Goal: Transaction & Acquisition: Purchase product/service

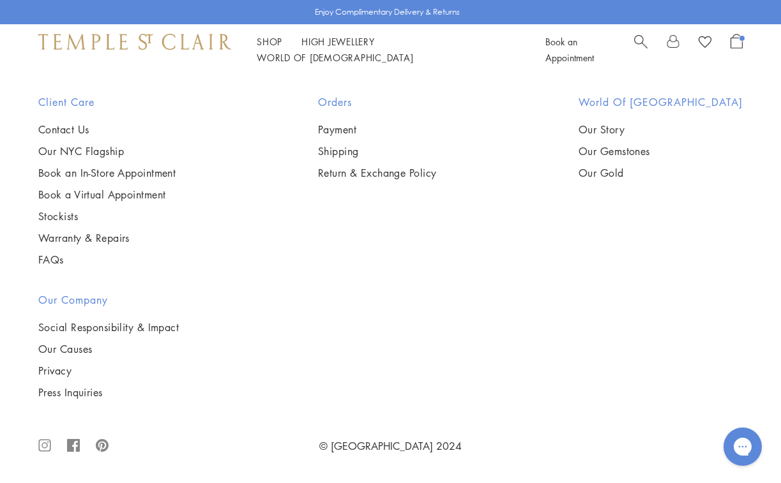
scroll to position [4411, 0]
click at [0, 0] on img at bounding box center [0, 0] width 0 height 0
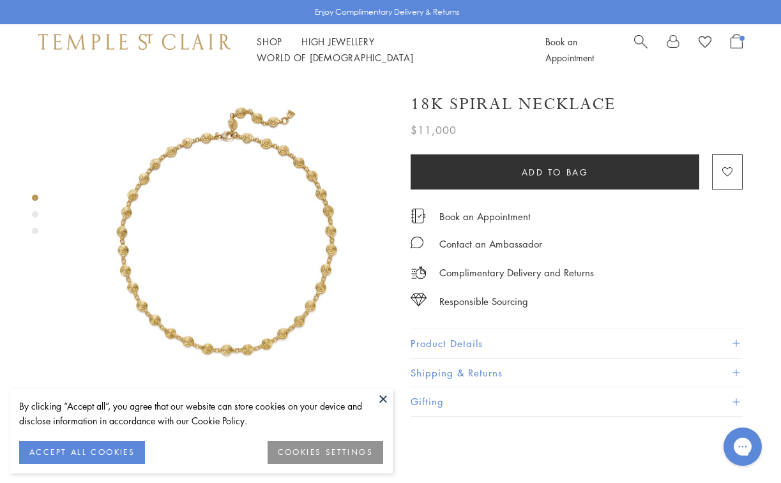
click at [383, 397] on button at bounding box center [383, 399] width 19 height 19
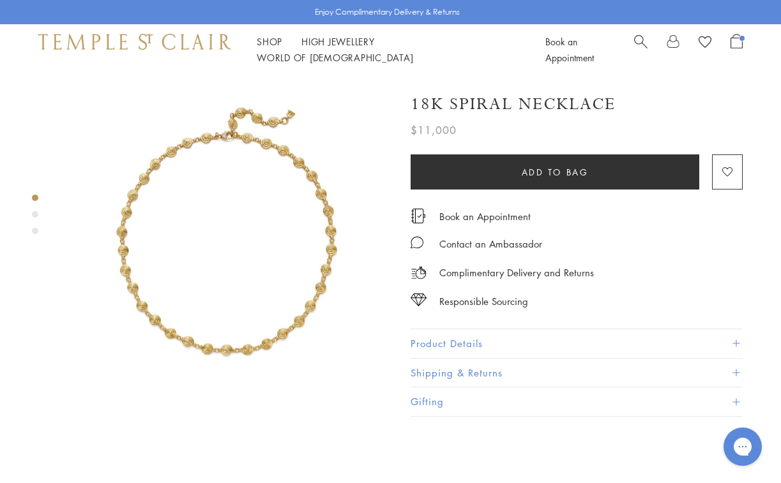
click at [233, 285] on img at bounding box center [228, 239] width 328 height 328
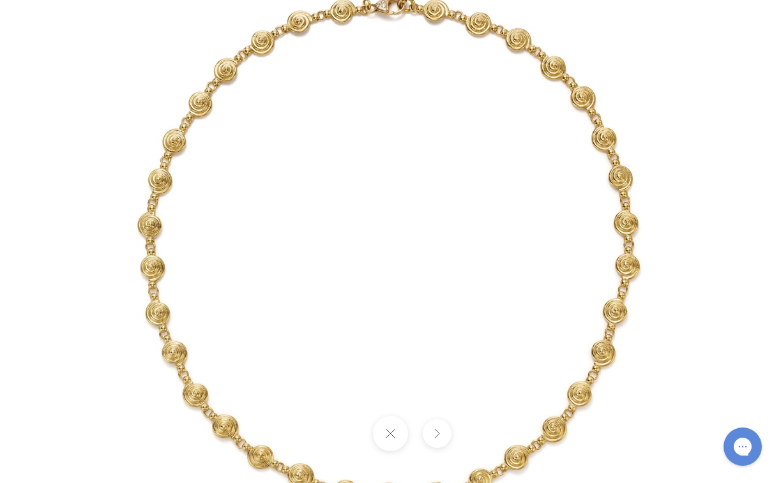
click at [392, 439] on button at bounding box center [390, 433] width 35 height 35
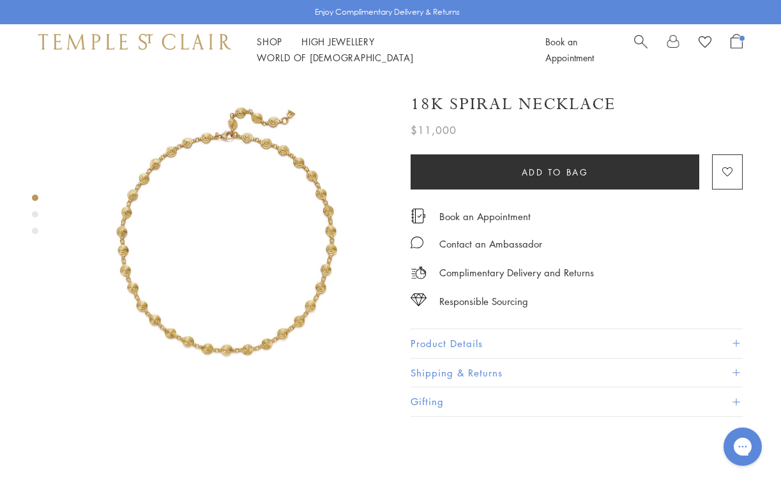
click at [33, 214] on div "Product gallery navigation" at bounding box center [35, 214] width 6 height 6
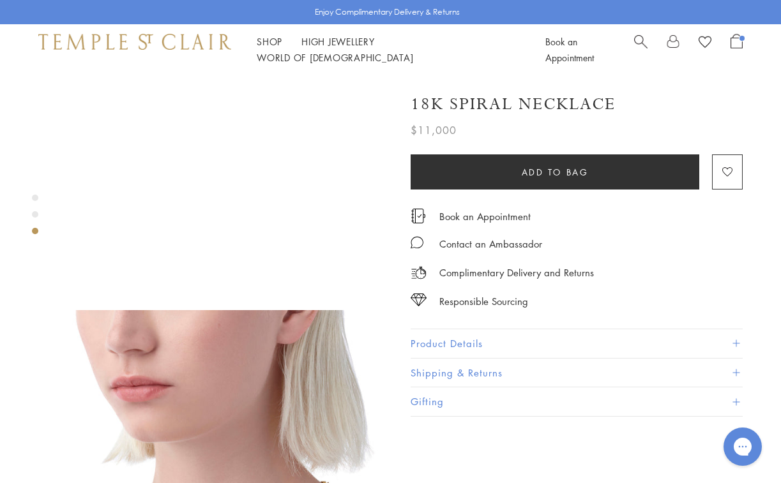
scroll to position [600, 0]
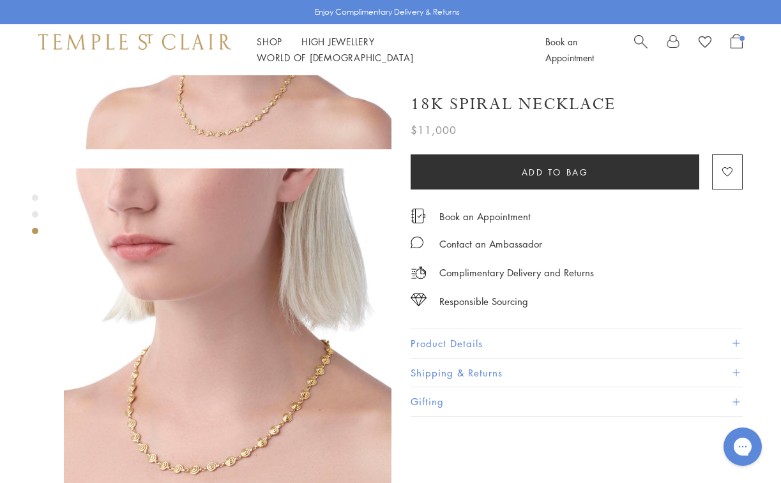
click at [215, 340] on img at bounding box center [228, 333] width 328 height 328
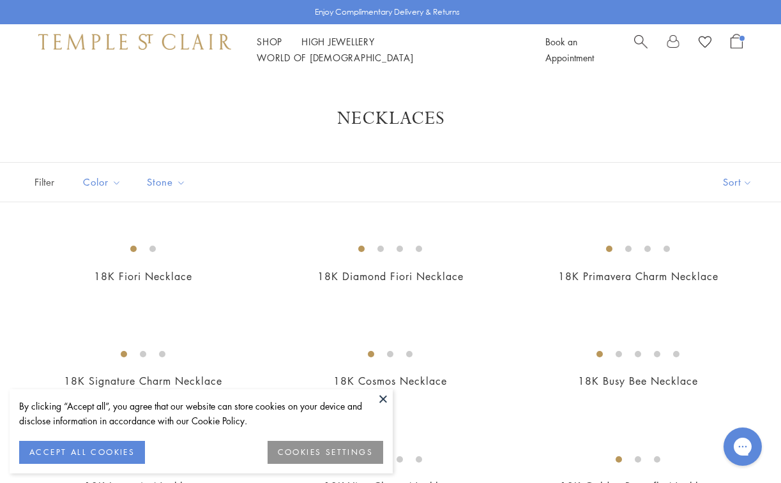
scroll to position [4411, 0]
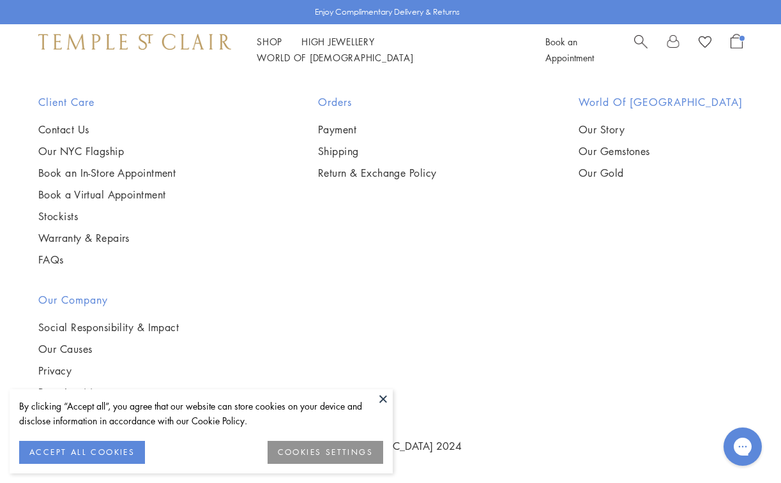
click at [386, 401] on button at bounding box center [383, 399] width 19 height 19
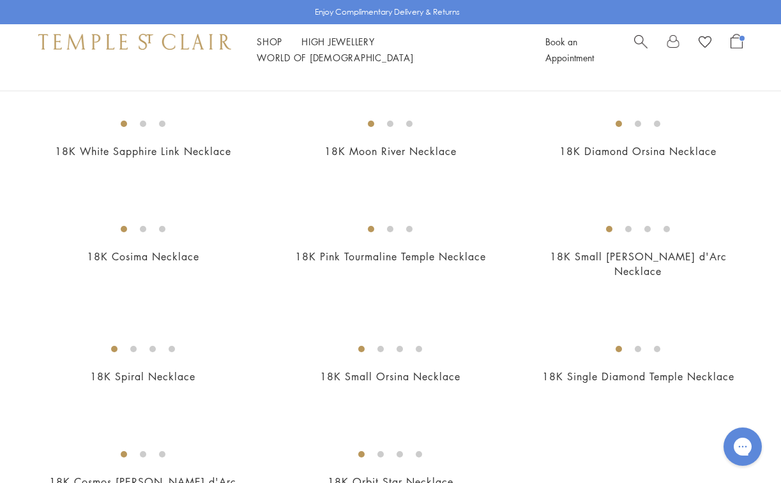
scroll to position [1325, 0]
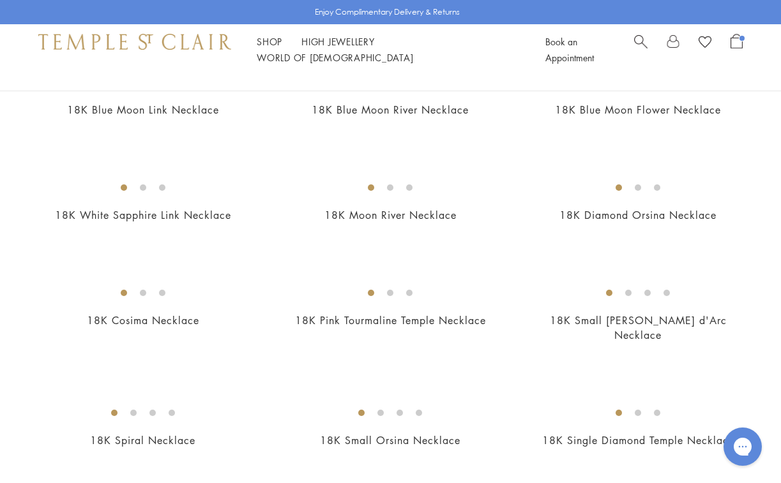
click at [0, 0] on img at bounding box center [0, 0] width 0 height 0
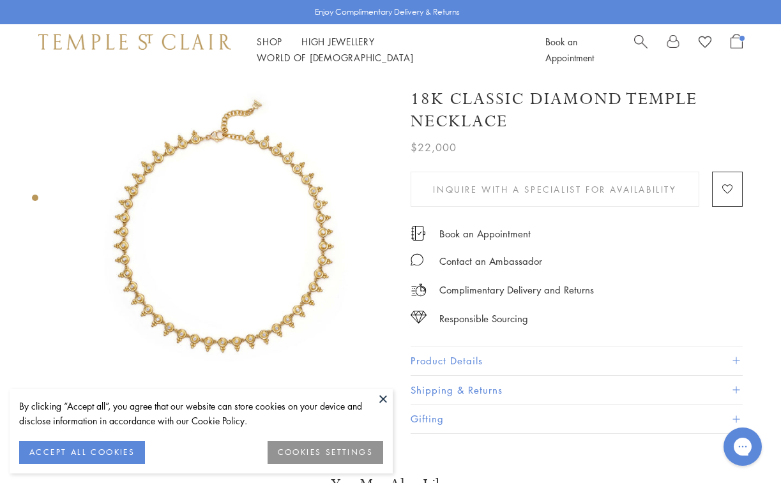
click at [384, 400] on button at bounding box center [383, 399] width 19 height 19
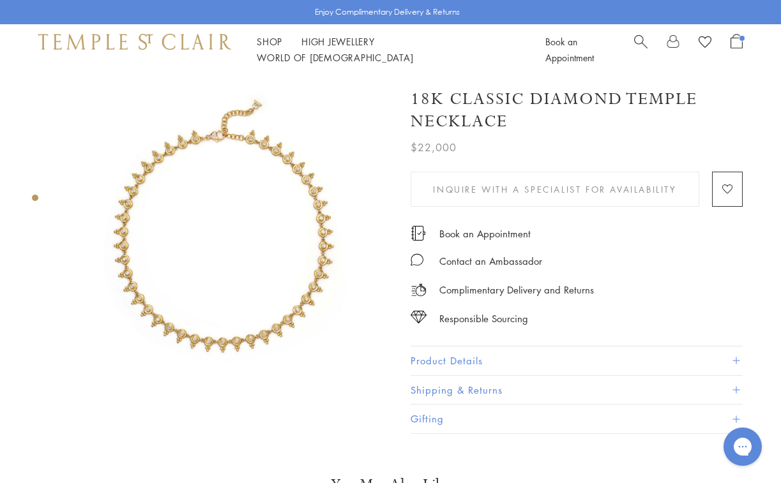
click at [201, 295] on img at bounding box center [228, 239] width 328 height 328
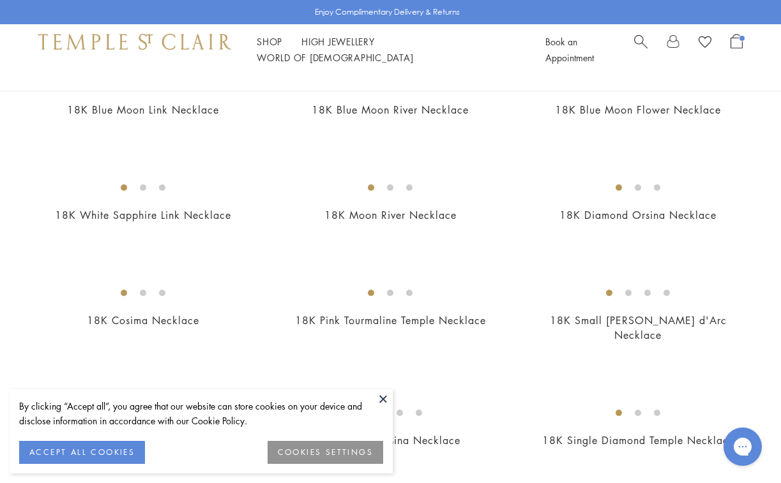
click at [383, 399] on button at bounding box center [383, 399] width 19 height 19
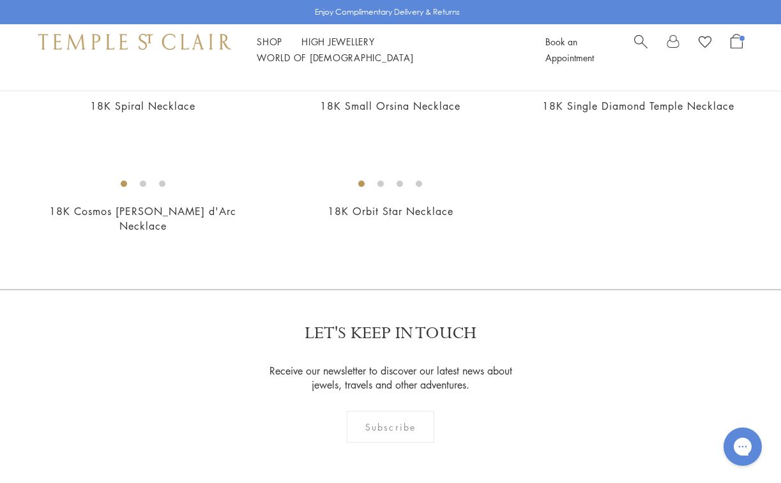
scroll to position [1678, 0]
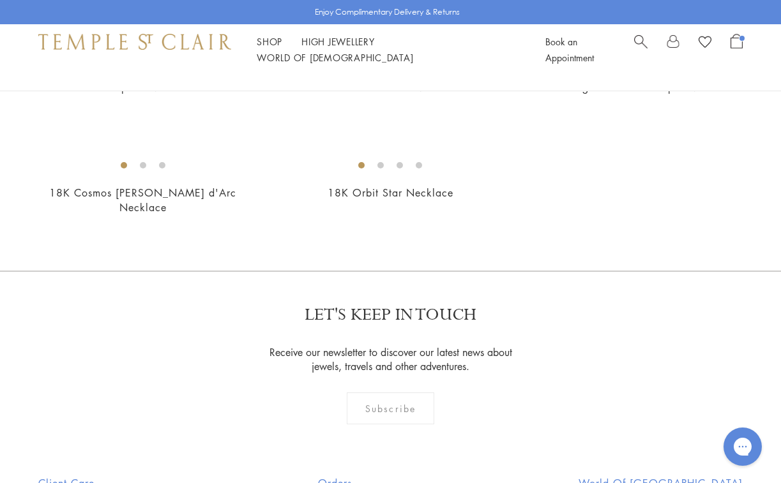
click at [0, 0] on img at bounding box center [0, 0] width 0 height 0
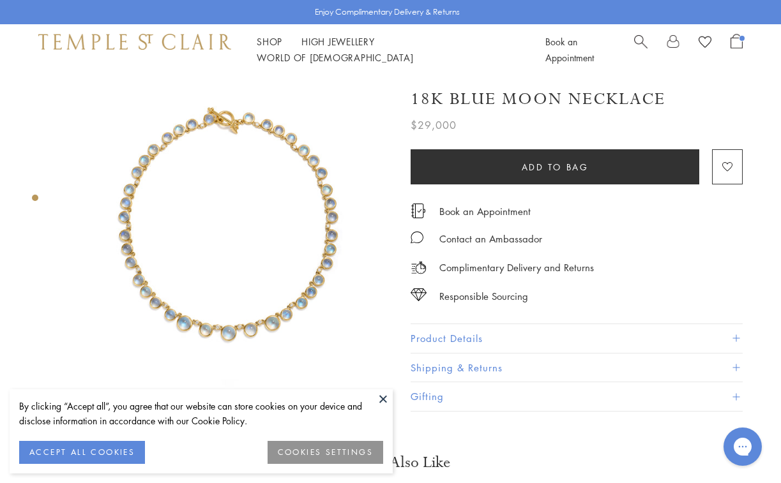
click at [110, 452] on button "ACCEPT ALL COOKIES" at bounding box center [82, 452] width 126 height 23
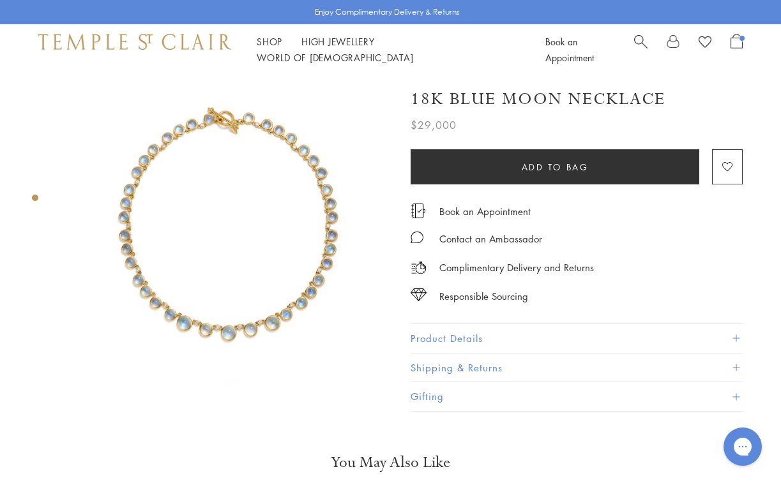
click at [195, 312] on img at bounding box center [228, 239] width 328 height 328
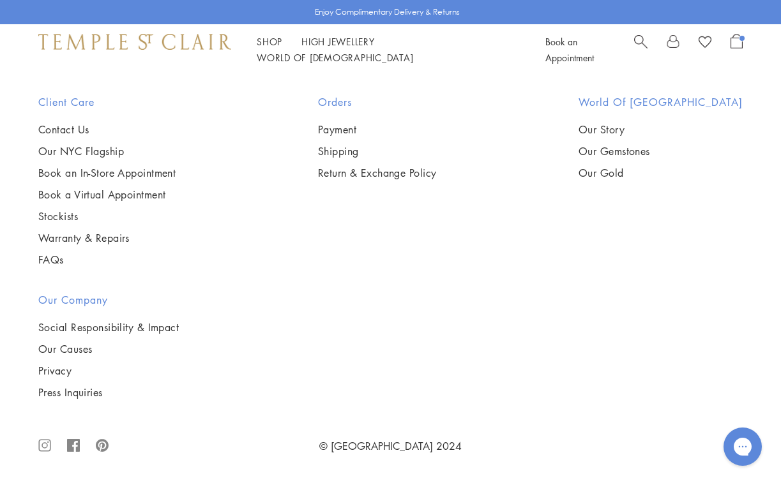
scroll to position [3543, 0]
click at [0, 0] on img at bounding box center [0, 0] width 0 height 0
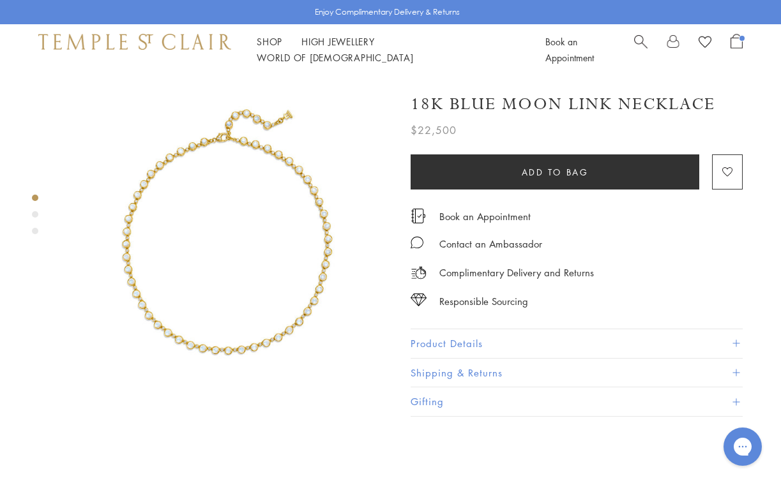
click at [37, 213] on div "Product gallery navigation" at bounding box center [35, 214] width 6 height 6
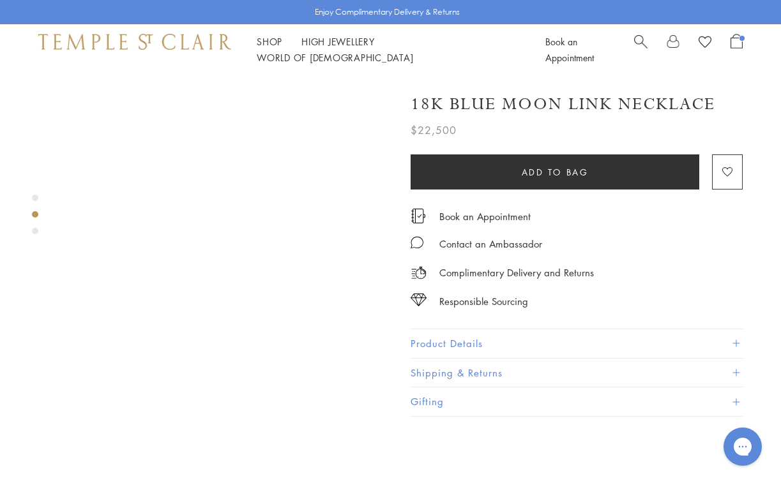
scroll to position [352, 0]
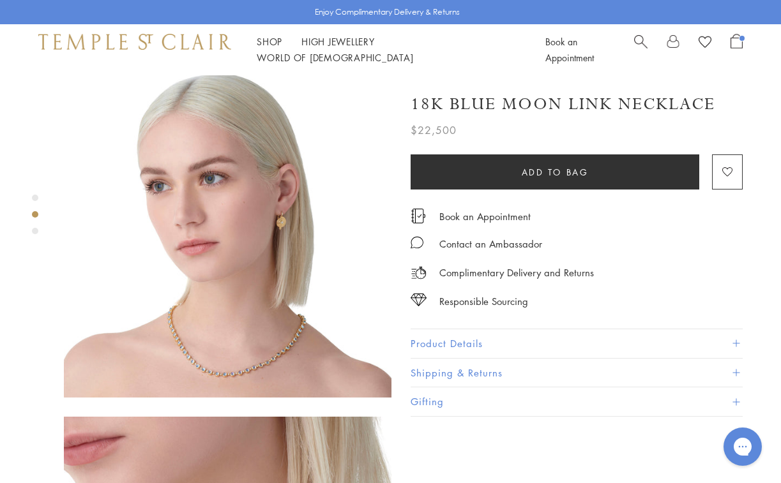
click at [238, 318] on img at bounding box center [228, 234] width 328 height 328
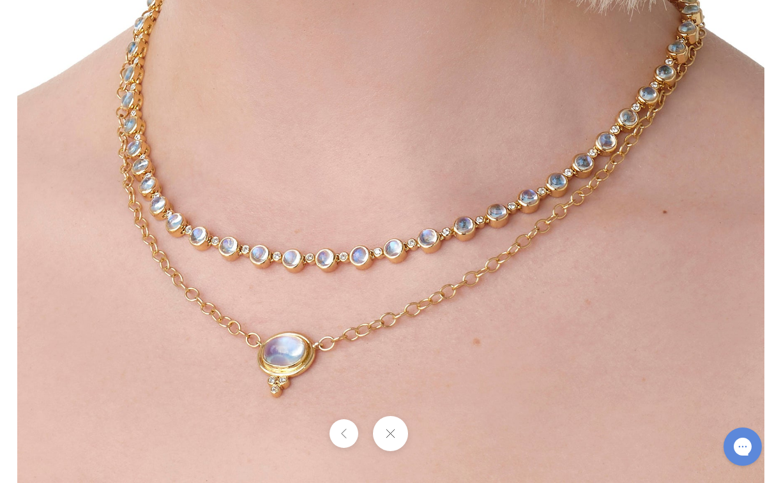
click at [349, 436] on button at bounding box center [344, 434] width 29 height 29
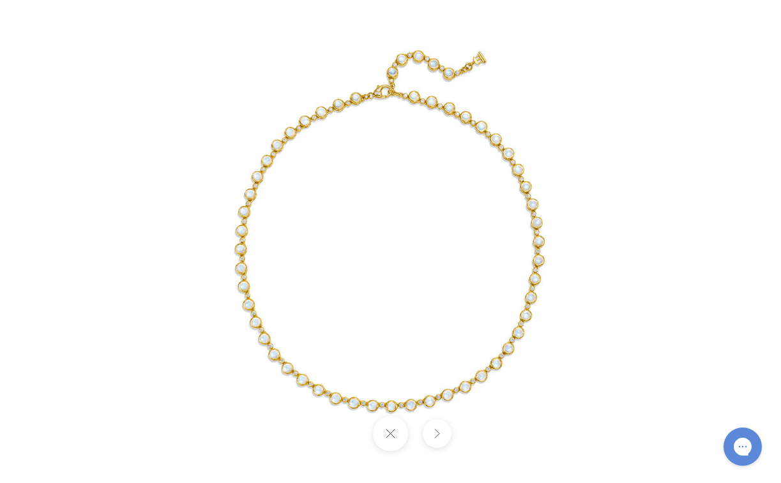
click at [439, 431] on button at bounding box center [437, 434] width 29 height 29
